Goal: Find specific page/section: Find specific page/section

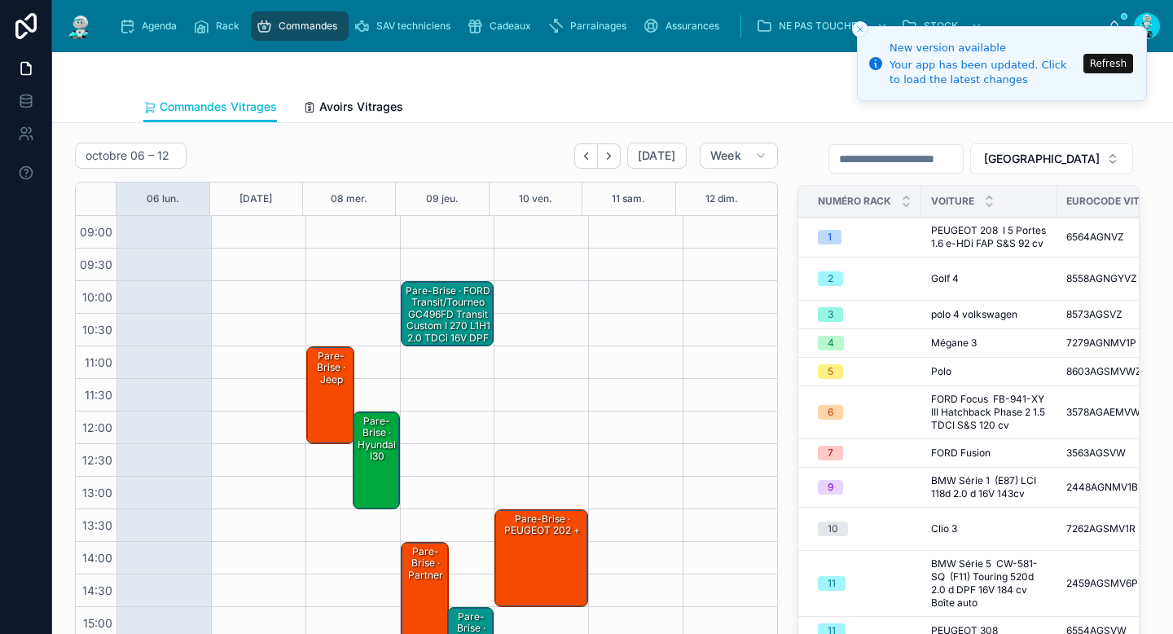
click at [331, 365] on div "Pare-Brise · jeep" at bounding box center [332, 368] width 44 height 38
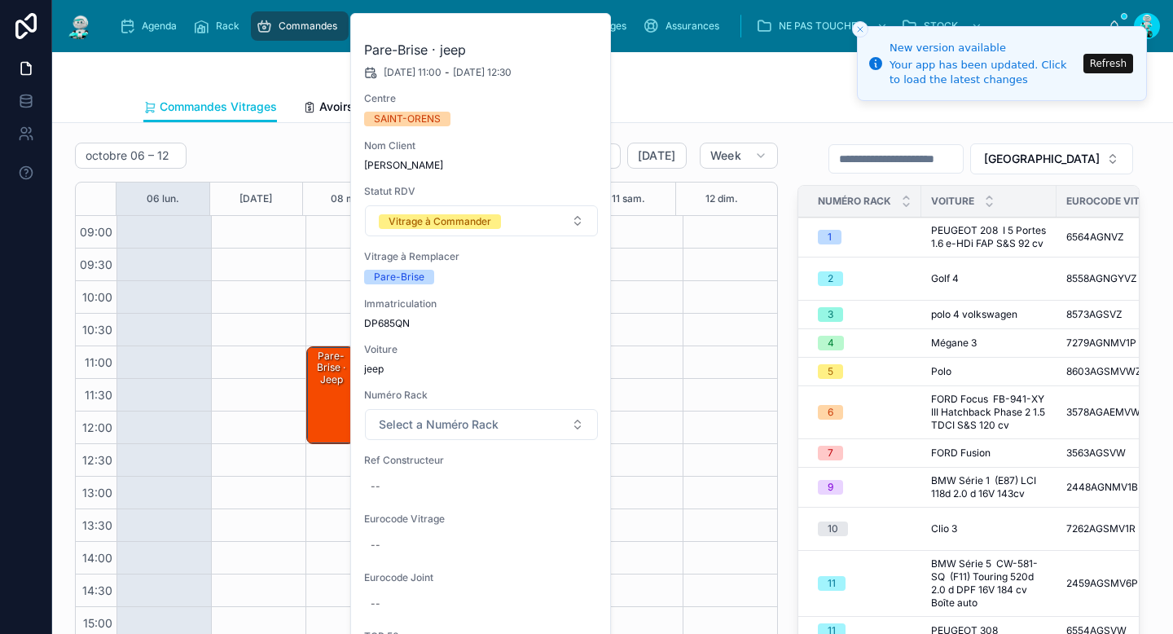
click at [741, 90] on div at bounding box center [612, 71] width 938 height 39
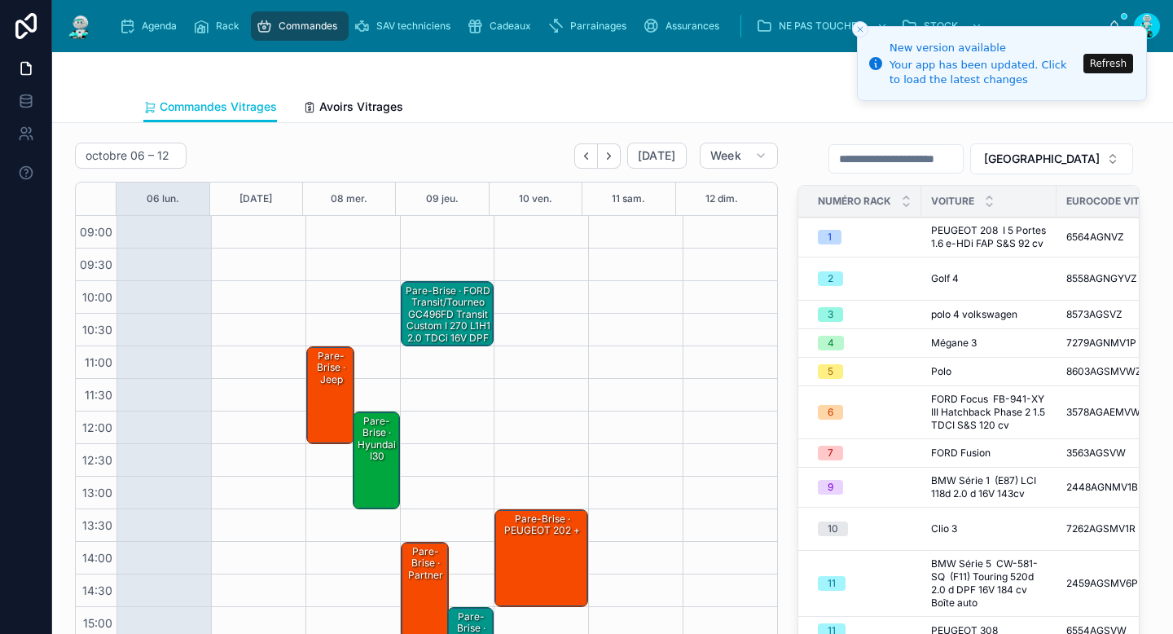
click at [861, 28] on line "Close toast" at bounding box center [860, 29] width 5 height 5
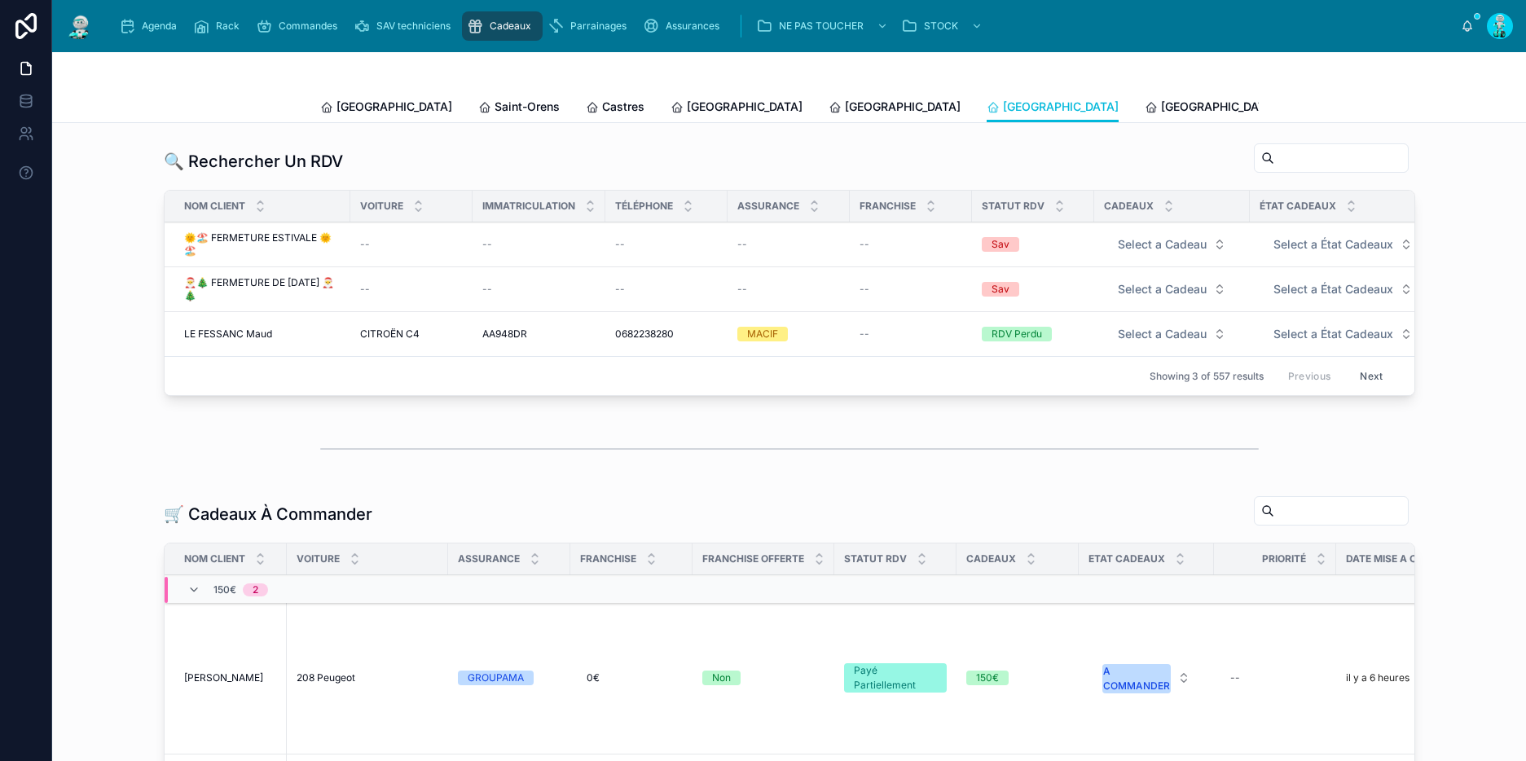
scroll to position [0, 795]
